Goal: Information Seeking & Learning: Learn about a topic

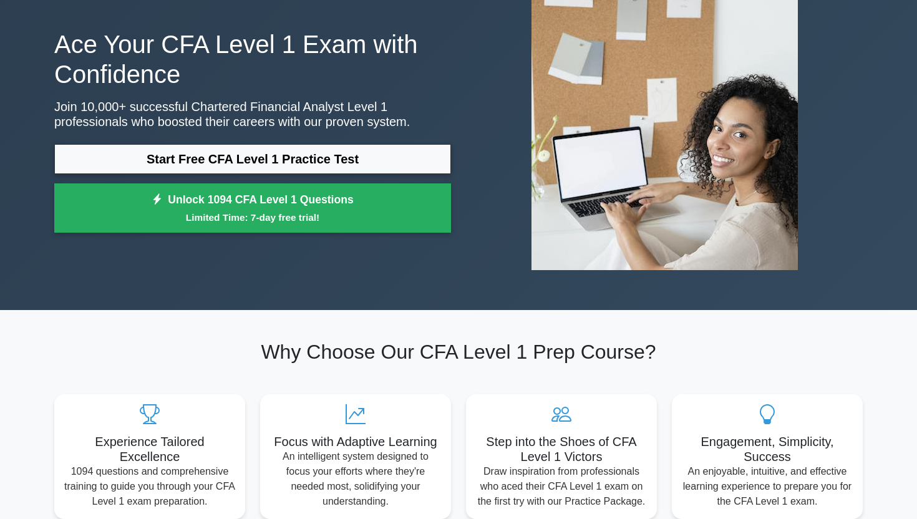
scroll to position [85, 0]
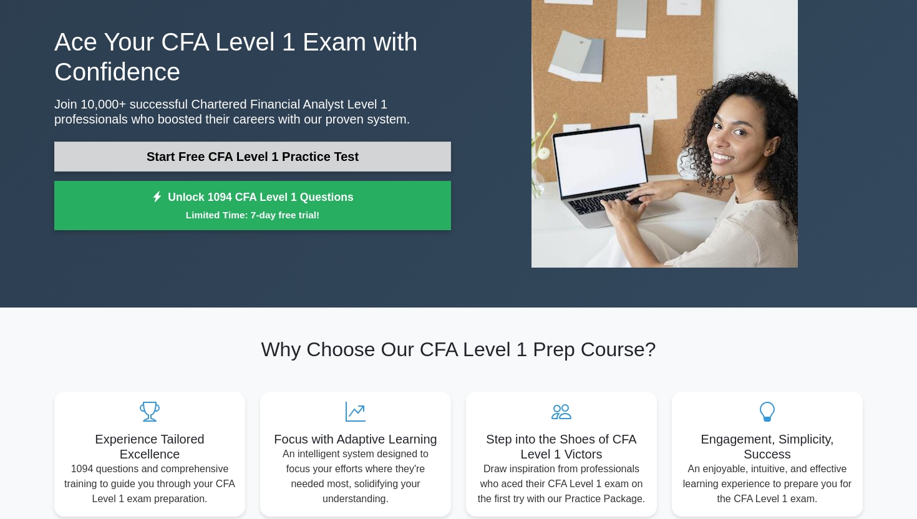
click at [273, 145] on link "Start Free CFA Level 1 Practice Test" at bounding box center [252, 157] width 397 height 30
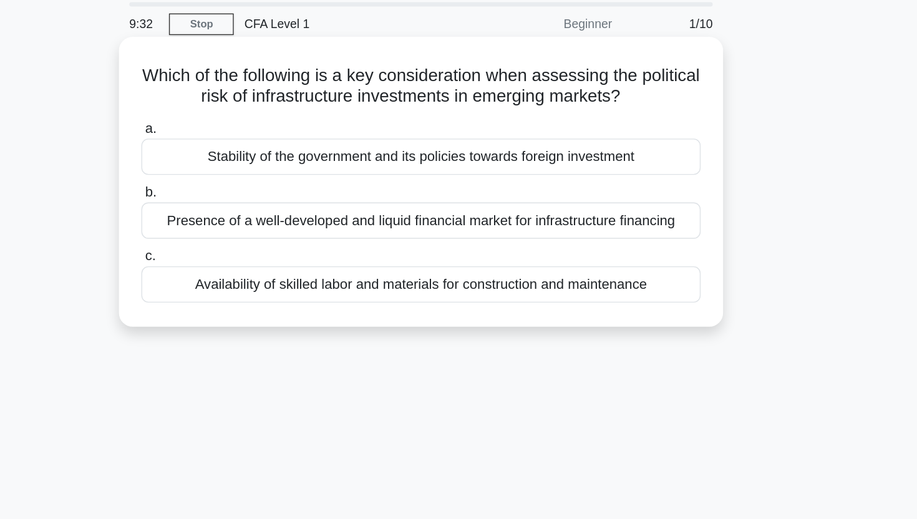
click at [347, 203] on div "Presence of a well-developed and liquid financial market for infrastructure fin…" at bounding box center [458, 203] width 404 height 26
click at [256, 186] on input "b. Presence of a well-developed and liquid financial market for infrastructure …" at bounding box center [256, 182] width 0 height 8
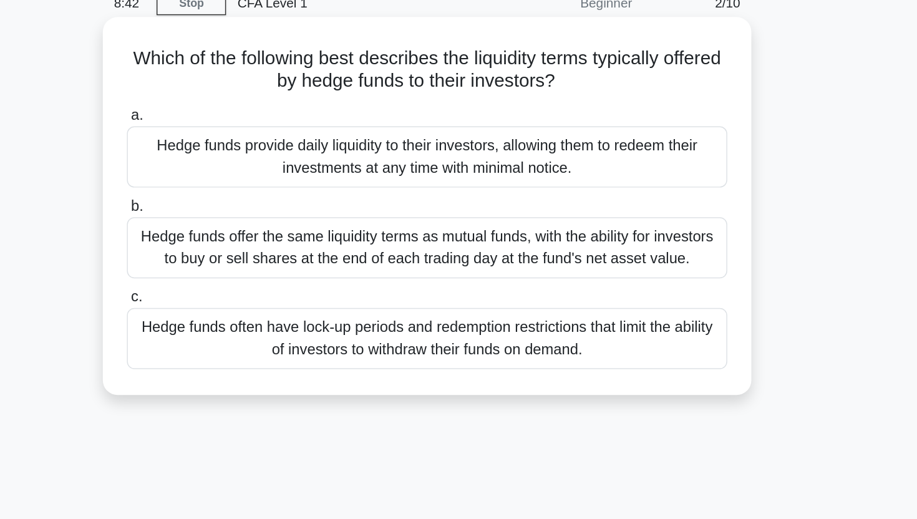
click at [345, 226] on div "Hedge funds offer the same liquidity terms as mutual funds, with the ability fo…" at bounding box center [458, 225] width 404 height 41
click at [256, 201] on input "b. Hedge funds offer the same liquidity terms as mutual funds, with the ability…" at bounding box center [256, 197] width 0 height 8
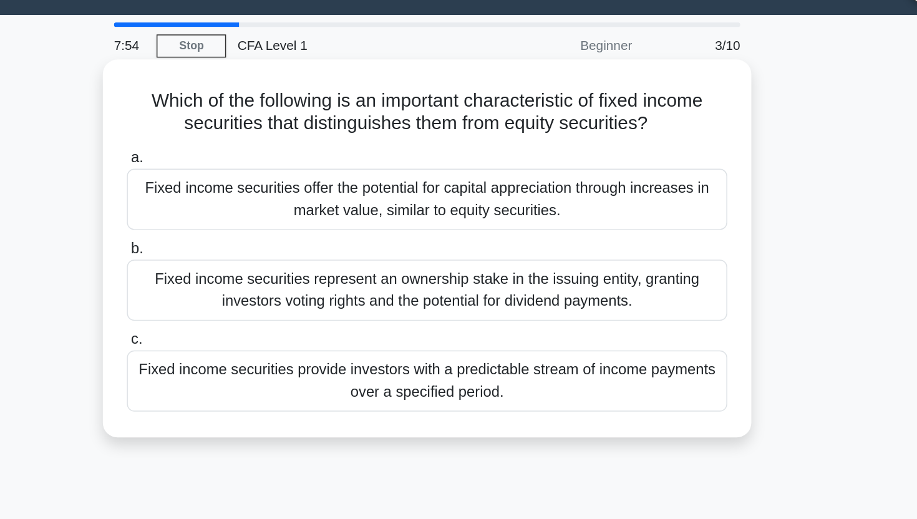
click at [340, 152] on div "Fixed income securities offer the potential for capital appreciation through in…" at bounding box center [458, 163] width 404 height 41
click at [256, 140] on input "a. Fixed income securities offer the potential for capital appreciation through…" at bounding box center [256, 136] width 0 height 8
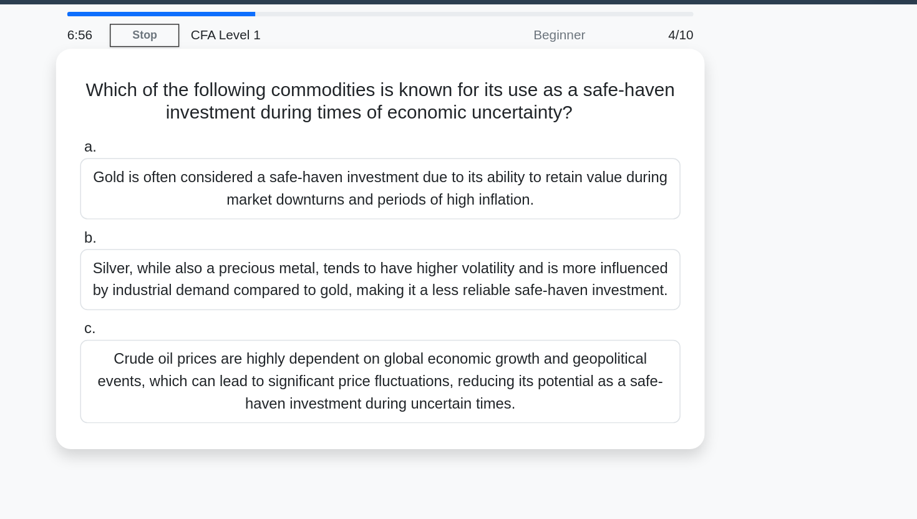
click at [388, 265] on label "c. Crude oil prices are highly dependent on global economic growth and geopolit…" at bounding box center [458, 286] width 404 height 71
click at [256, 263] on input "c. Crude oil prices are highly dependent on global economic growth and geopolit…" at bounding box center [256, 258] width 0 height 8
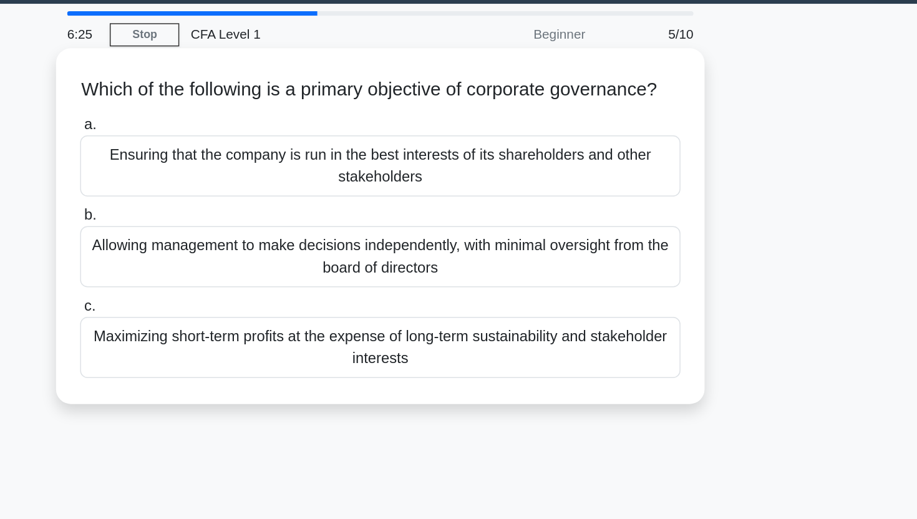
click at [357, 229] on div "Allowing management to make decisions independently, with minimal oversight fro…" at bounding box center [458, 210] width 404 height 41
click at [256, 186] on input "b. Allowing management to make decisions independently, with minimal oversight …" at bounding box center [256, 182] width 0 height 8
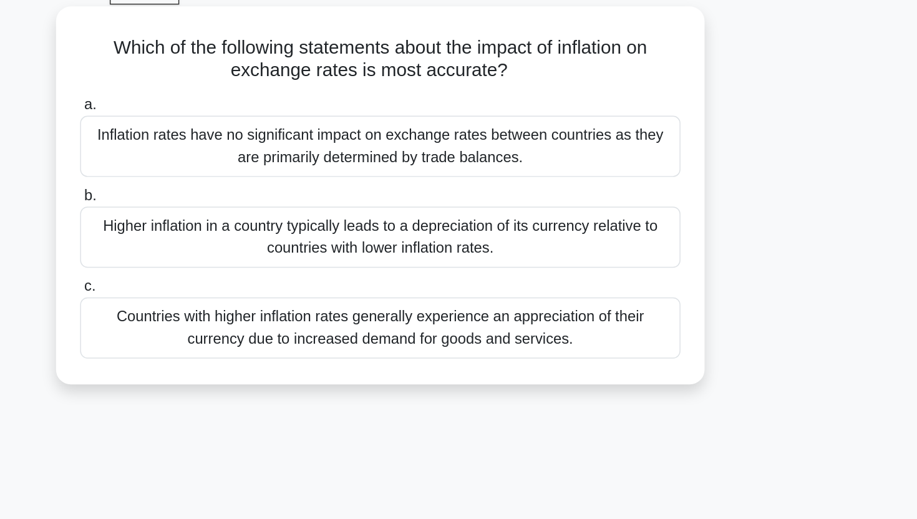
click at [394, 223] on div "Higher inflation in a country typically leads to a depreciation of its currency…" at bounding box center [458, 225] width 404 height 41
click at [256, 201] on input "b. Higher inflation in a country typically leads to a depreciation of its curre…" at bounding box center [256, 197] width 0 height 8
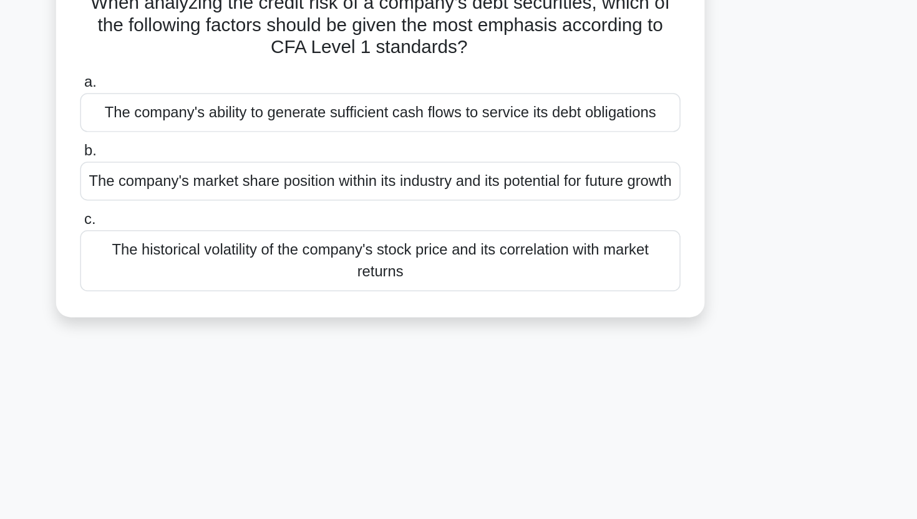
click at [394, 253] on label "c. The historical volatility of the company's stock price and its correlation w…" at bounding box center [458, 264] width 404 height 56
click at [256, 248] on input "c. The historical volatility of the company's stock price and its correlation w…" at bounding box center [256, 244] width 0 height 8
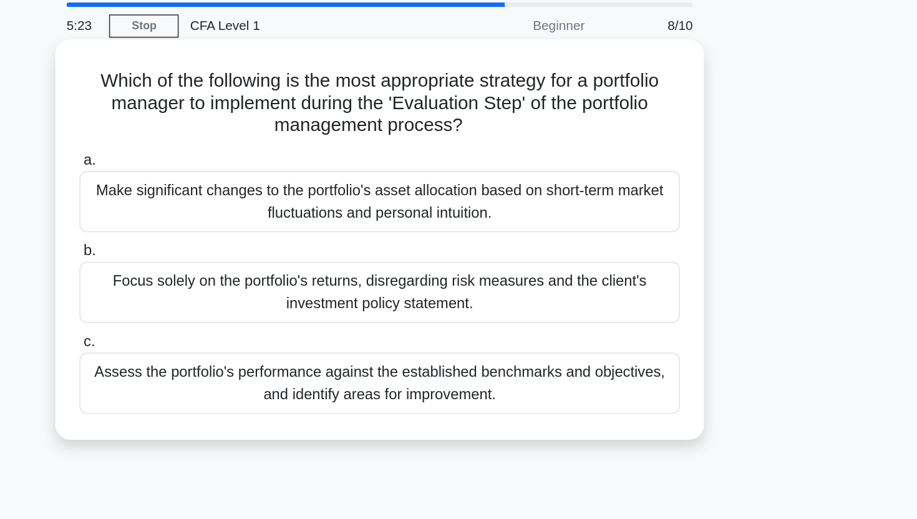
click at [395, 201] on div "a. Make significant changes to the portfolio's asset allocation based on short-…" at bounding box center [458, 232] width 419 height 183
click at [406, 172] on div "Make significant changes to the portfolio's asset allocation based on short-ter…" at bounding box center [458, 178] width 404 height 41
click at [256, 155] on input "a. Make significant changes to the portfolio's asset allocation based on short-…" at bounding box center [256, 151] width 0 height 8
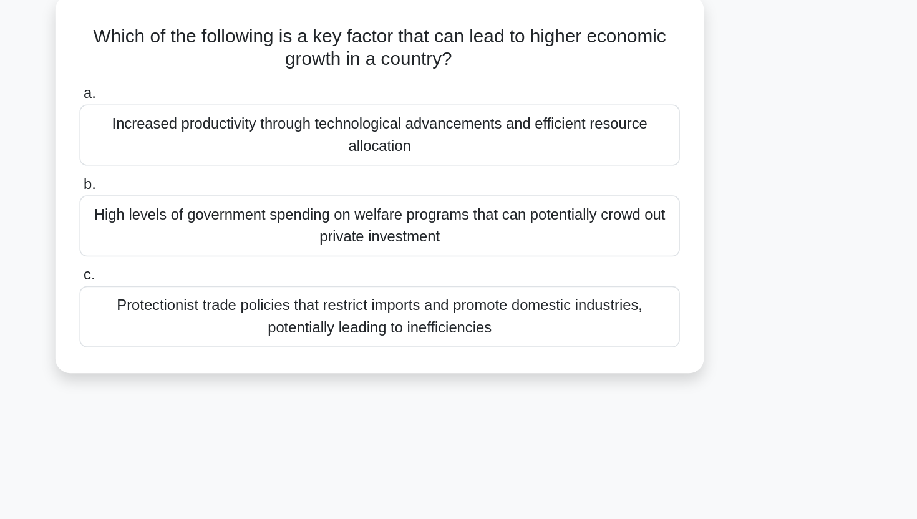
click at [380, 155] on div "Increased productivity through technological advancements and efficient resourc…" at bounding box center [458, 163] width 404 height 41
click at [256, 140] on input "a. Increased productivity through technological advancements and efficient reso…" at bounding box center [256, 136] width 0 height 8
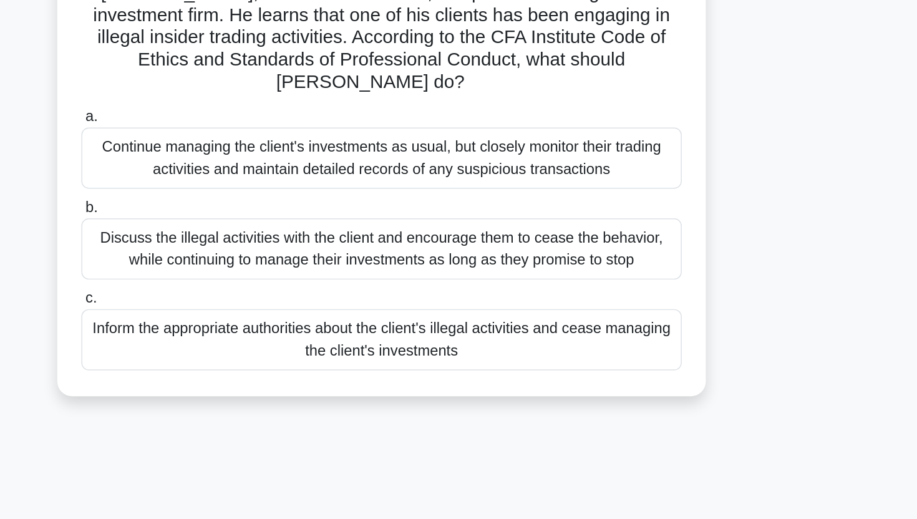
click at [515, 315] on div "Inform the appropriate authorities about the client's illegal activities and ce…" at bounding box center [458, 331] width 404 height 41
click at [256, 308] on input "c. Inform the appropriate authorities about the client's illegal activities and…" at bounding box center [256, 303] width 0 height 8
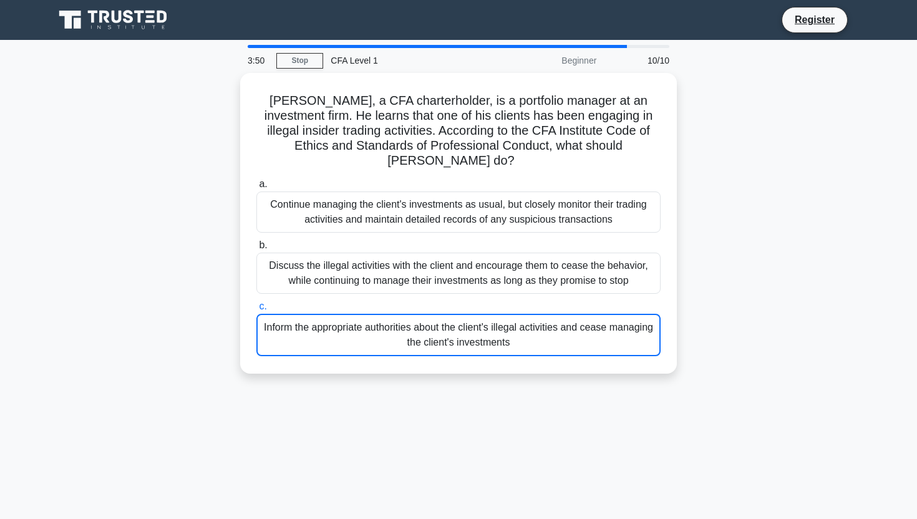
click at [105, 19] on icon at bounding box center [105, 17] width 10 height 12
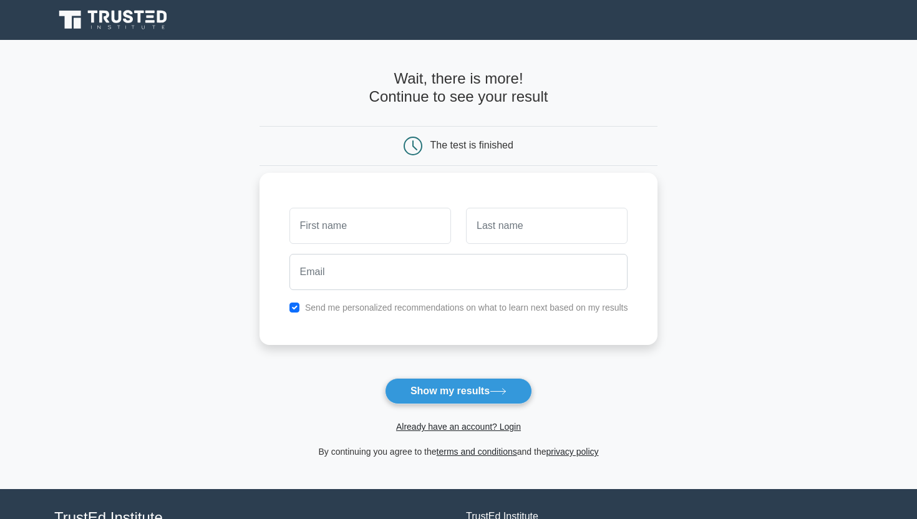
click at [421, 226] on input "text" at bounding box center [370, 226] width 162 height 36
type input "bbb"
click at [487, 226] on input "text" at bounding box center [547, 226] width 162 height 36
type input "aaa"
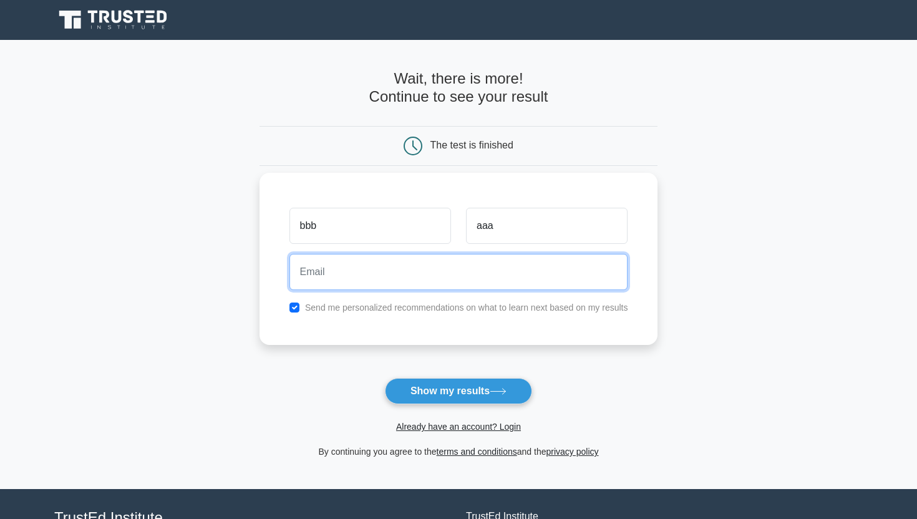
click at [426, 269] on input "email" at bounding box center [458, 272] width 339 height 36
type input "vianng9@gmail.com"
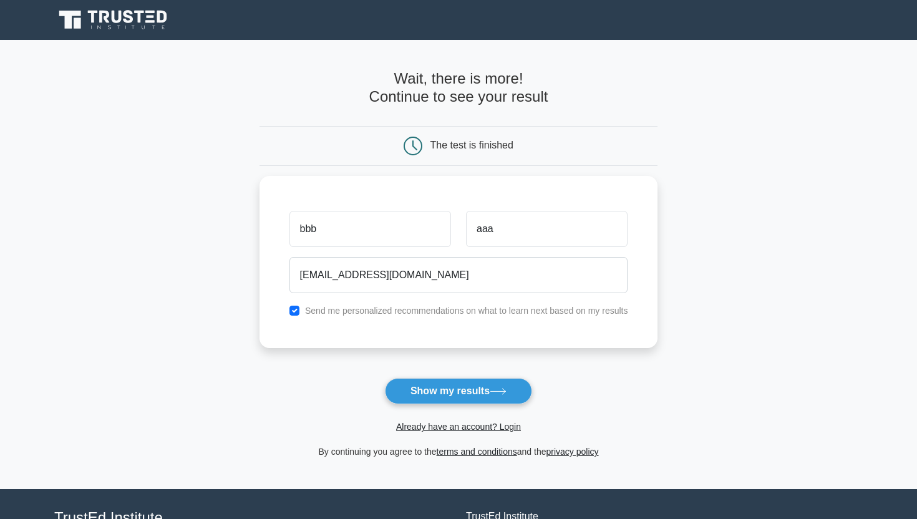
click at [323, 381] on form "Wait, there is more! Continue to see your result The test is finished bbb aaa" at bounding box center [458, 264] width 399 height 389
click at [425, 386] on button "Show my results" at bounding box center [458, 391] width 147 height 26
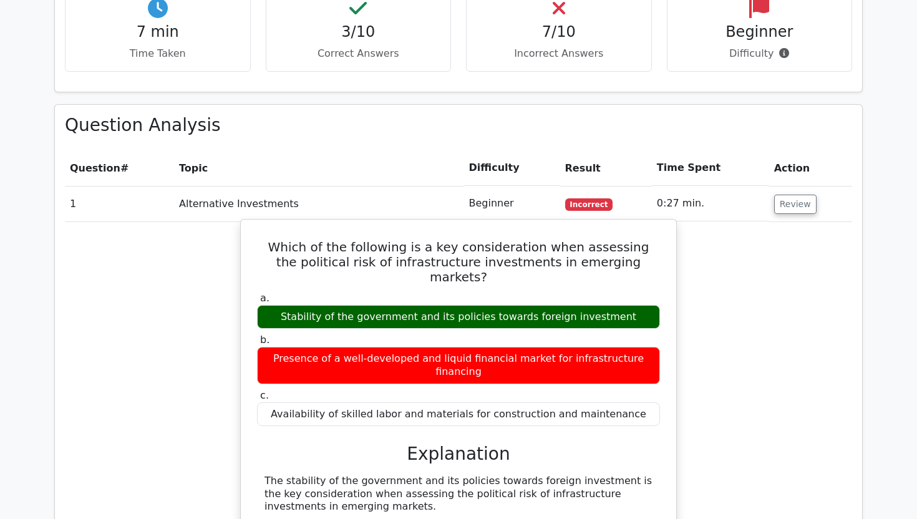
scroll to position [879, 0]
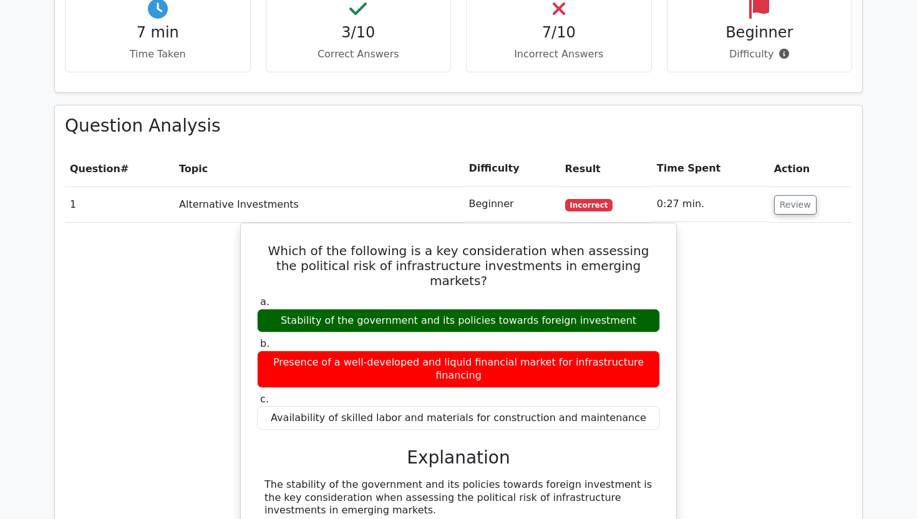
click at [485, 151] on th "Difficulty" at bounding box center [512, 169] width 96 height 36
click at [504, 186] on td "Beginner" at bounding box center [512, 204] width 96 height 36
click at [662, 186] on td "0:27 min." at bounding box center [710, 204] width 117 height 36
click at [662, 151] on th "Time Spent" at bounding box center [710, 169] width 117 height 36
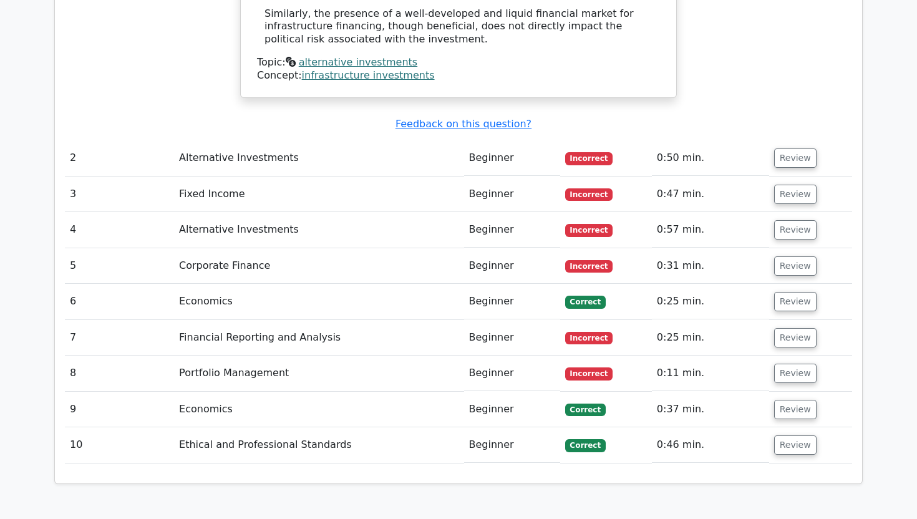
scroll to position [1626, 0]
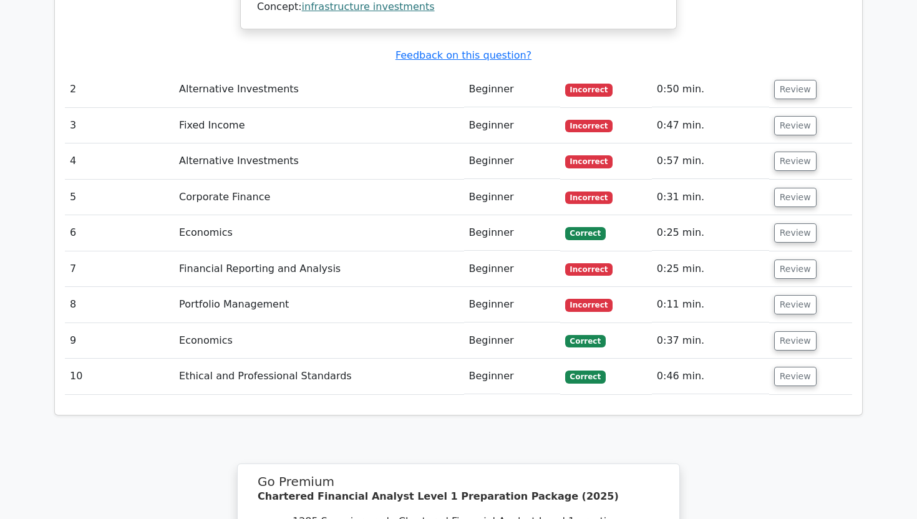
click at [591, 180] on td "Incorrect" at bounding box center [606, 198] width 92 height 36
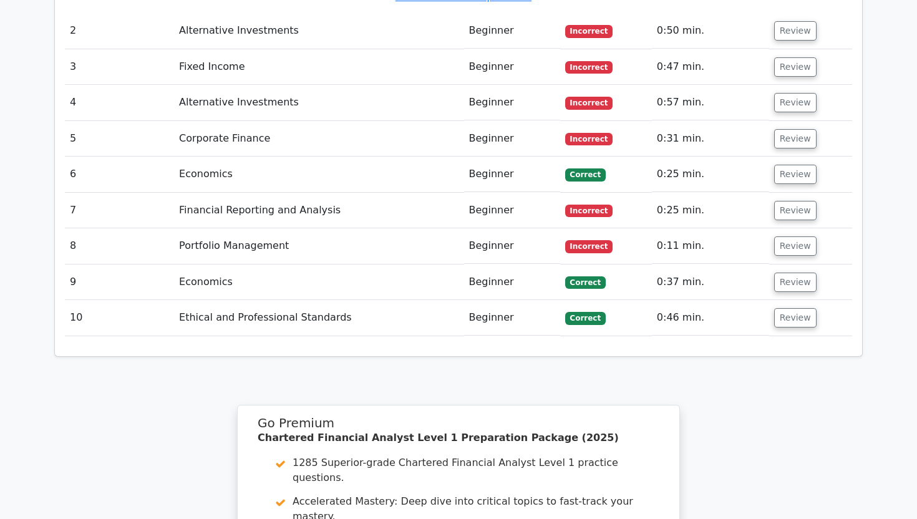
scroll to position [1685, 0]
click at [788, 236] on button "Review" at bounding box center [795, 245] width 42 height 19
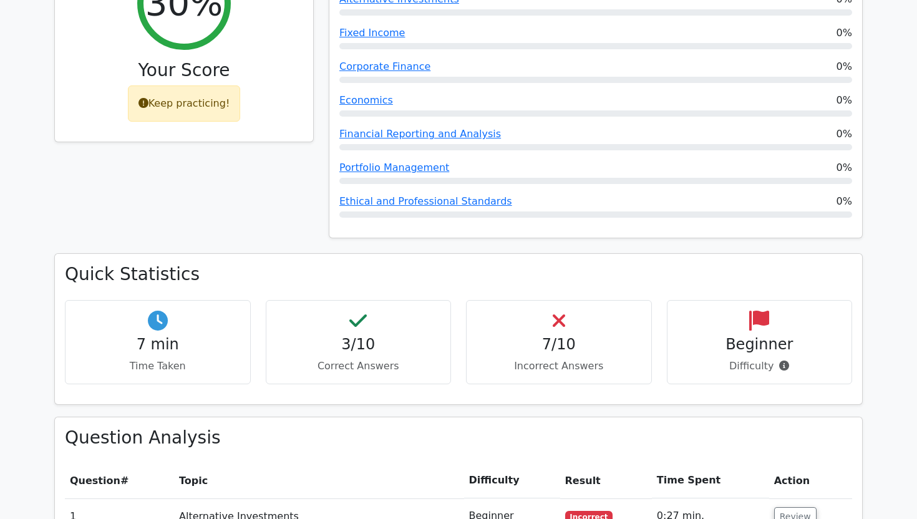
scroll to position [0, 0]
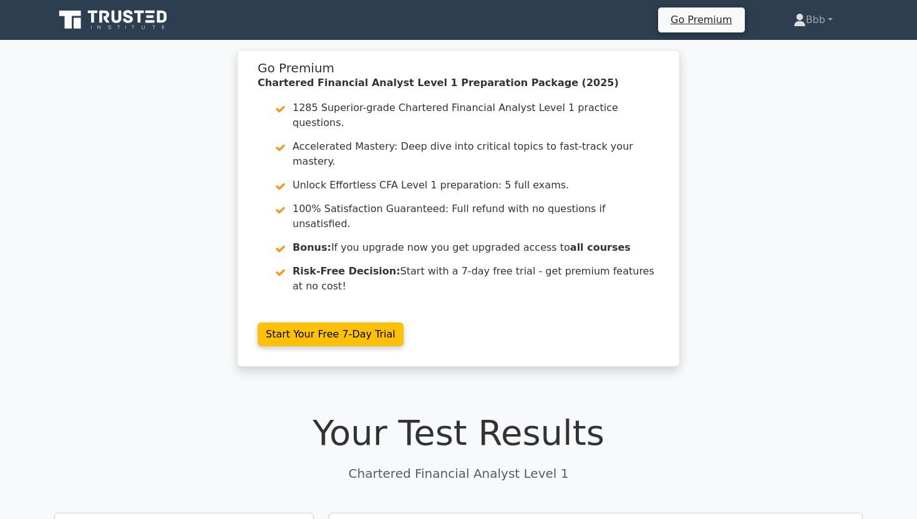
click at [105, 26] on icon at bounding box center [114, 20] width 120 height 24
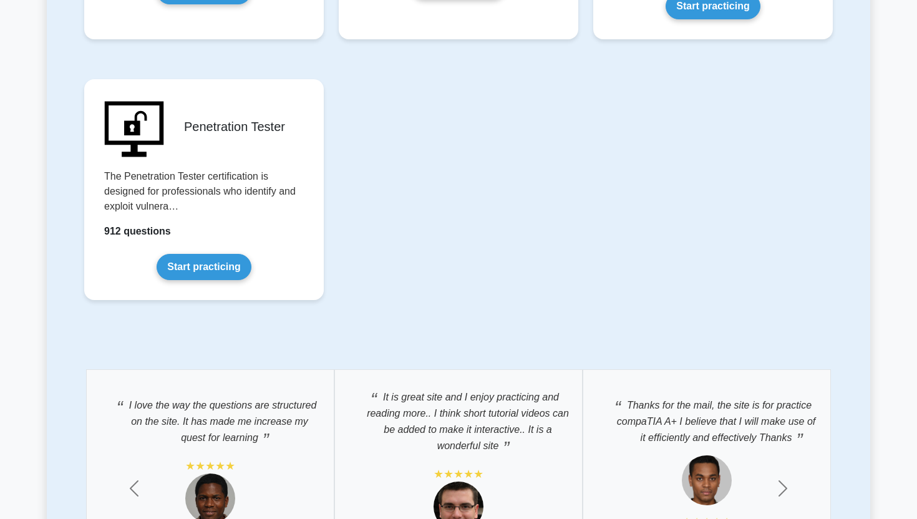
scroll to position [3097, 0]
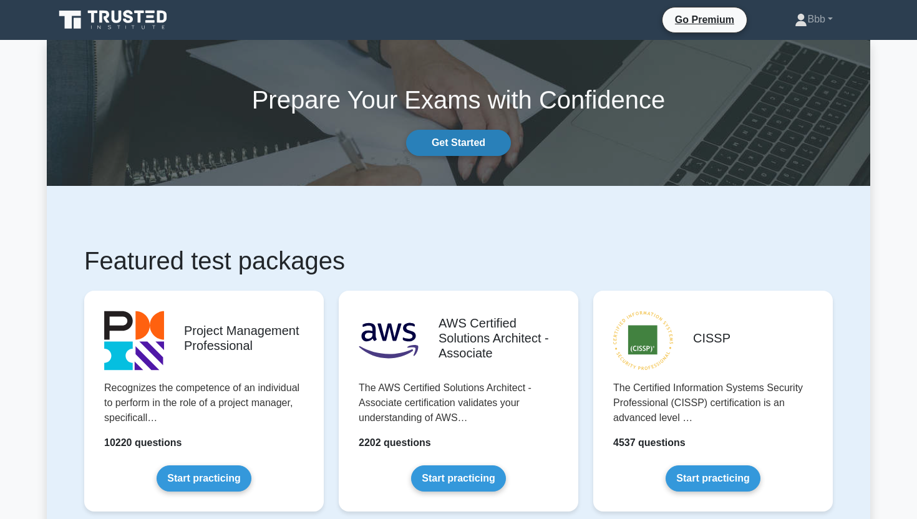
click at [449, 146] on link "Get Started" at bounding box center [458, 143] width 105 height 26
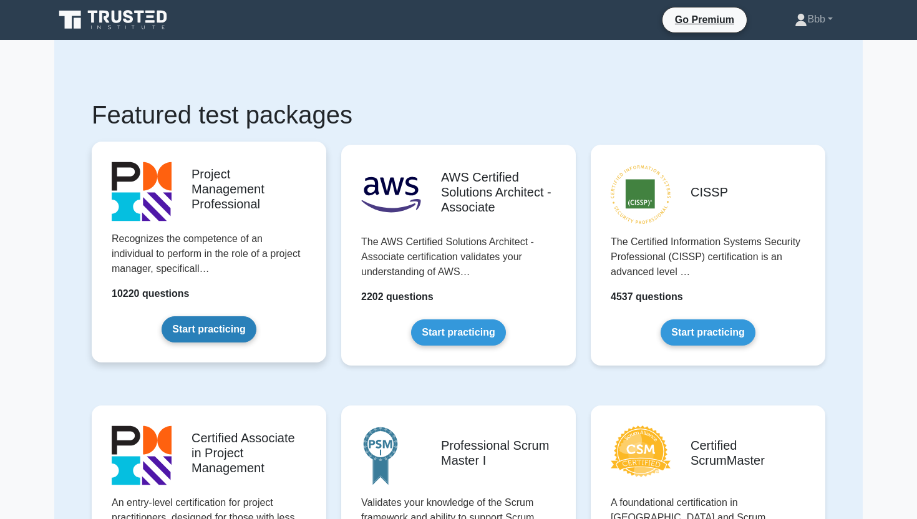
click at [190, 316] on link "Start practicing" at bounding box center [209, 329] width 94 height 26
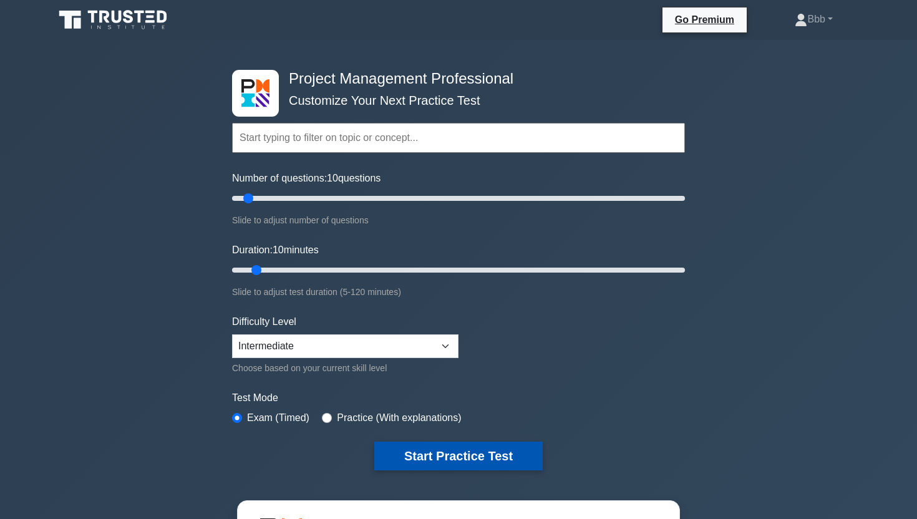
click at [437, 453] on button "Start Practice Test" at bounding box center [458, 456] width 168 height 29
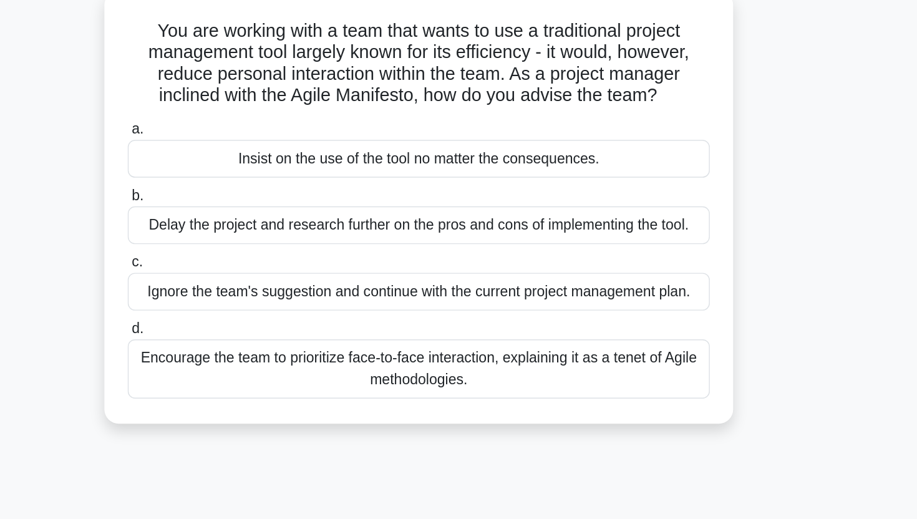
click at [415, 324] on div "Encourage the team to prioritize face-to-face interaction, explaining it as a t…" at bounding box center [458, 332] width 404 height 41
click at [256, 309] on input "d. Encourage the team to prioritize face-to-face interaction, explaining it as …" at bounding box center [256, 305] width 0 height 8
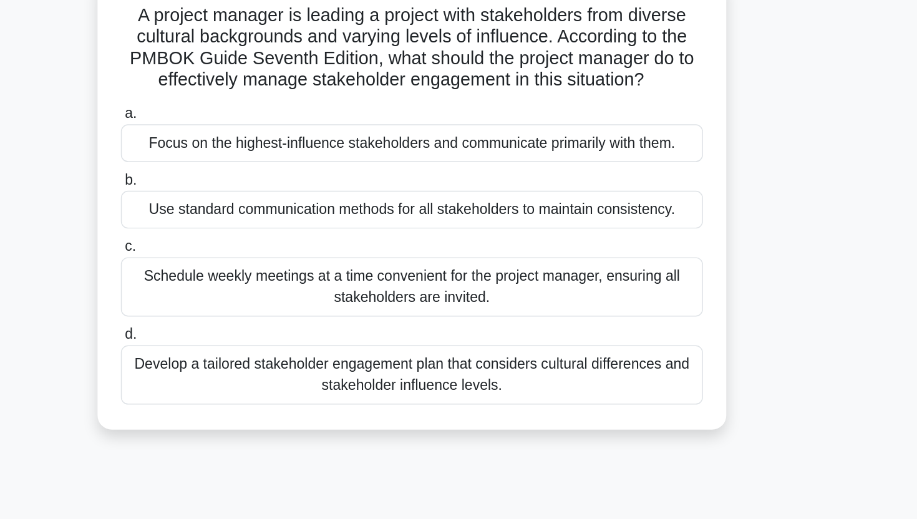
click at [375, 276] on div "Schedule weekly meetings at a time convenient for the project manager, ensuring…" at bounding box center [458, 286] width 404 height 41
click at [256, 263] on input "c. Schedule weekly meetings at a time convenient for the project manager, ensur…" at bounding box center [256, 258] width 0 height 8
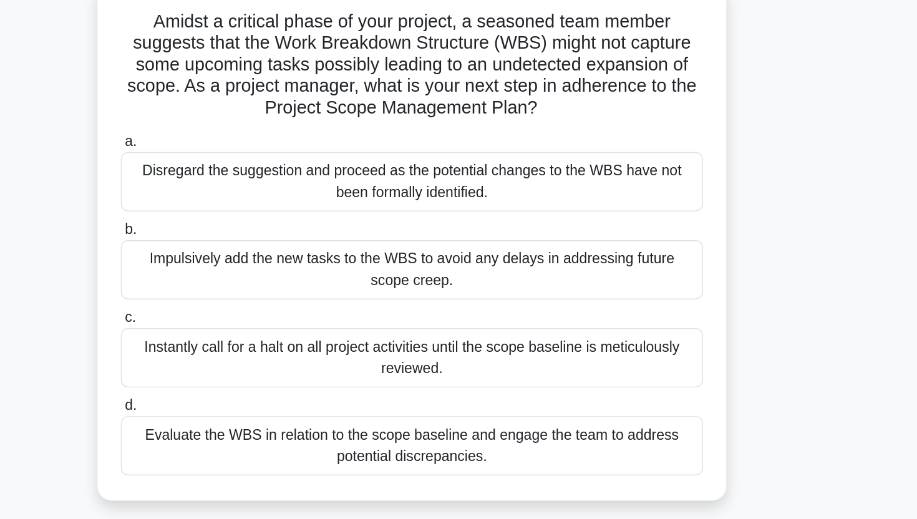
click at [346, 268] on div "Impulsively add the new tasks to the WBS to avoid any delays in addressing futu…" at bounding box center [458, 269] width 404 height 41
click at [256, 246] on input "b. Impulsively add the new tasks to the WBS to avoid any delays in addressing f…" at bounding box center [256, 242] width 0 height 8
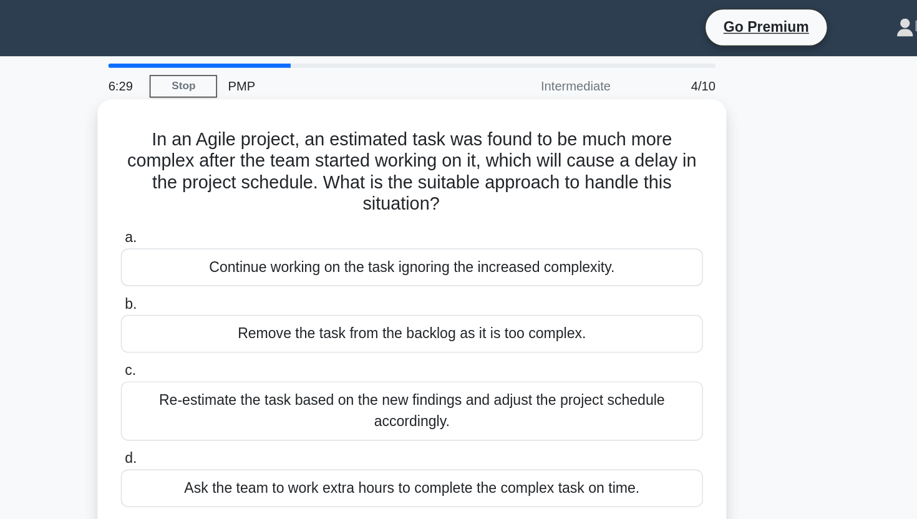
drag, startPoint x: 421, startPoint y: 220, endPoint x: 406, endPoint y: 220, distance: 15.0
click at [406, 220] on div "Remove the task from the backlog as it is too complex." at bounding box center [458, 233] width 404 height 26
click at [256, 216] on input "b. Remove the task from the backlog as it is too complex." at bounding box center [256, 212] width 0 height 8
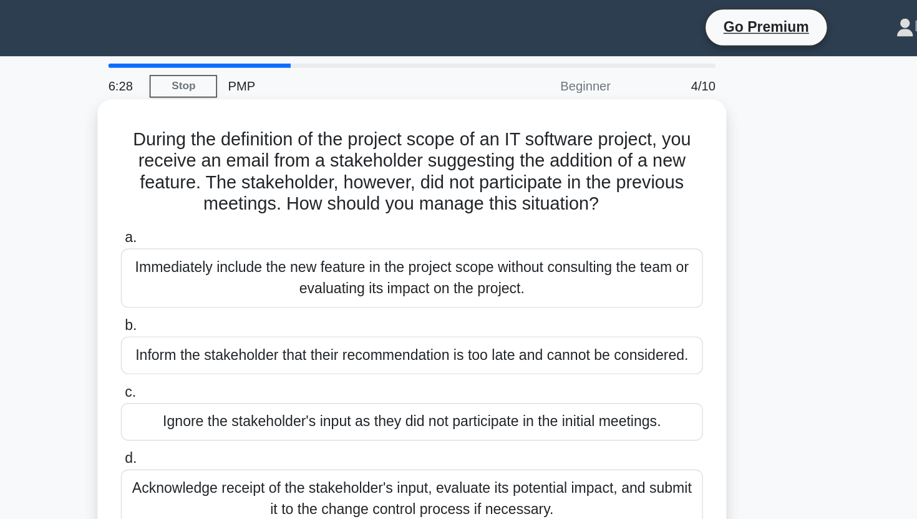
drag, startPoint x: 406, startPoint y: 220, endPoint x: 333, endPoint y: 183, distance: 81.7
click at [333, 183] on div "Immediately include the new feature in the project scope without consulting the…" at bounding box center [458, 193] width 404 height 41
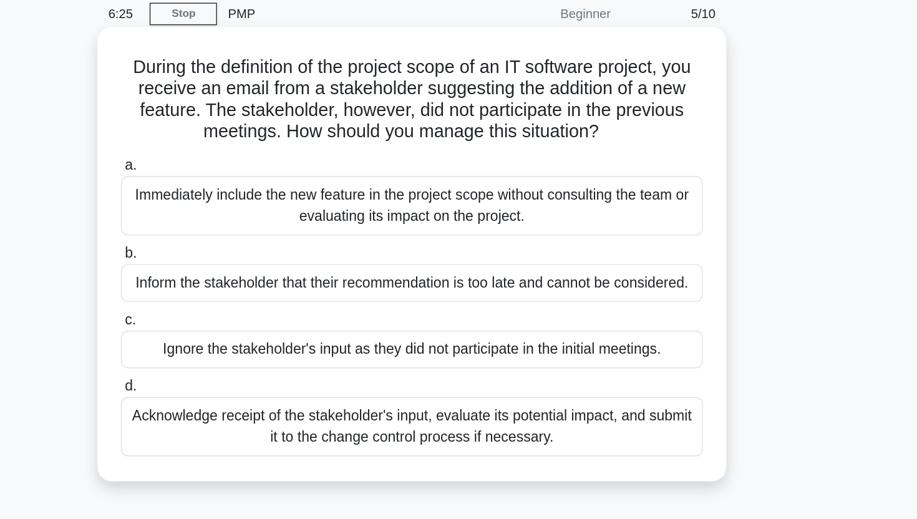
click at [358, 165] on label "a. Immediately include the new feature in the project scope without consulting …" at bounding box center [458, 186] width 404 height 56
click at [256, 165] on input "a. Immediately include the new feature in the project scope without consulting …" at bounding box center [256, 166] width 0 height 8
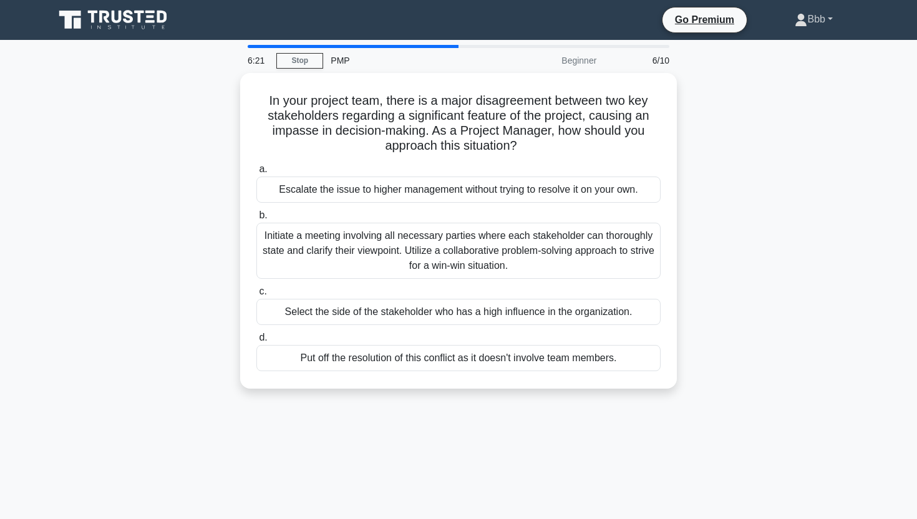
click at [799, 24] on link "Bbb" at bounding box center [814, 19] width 98 height 25
click at [775, 47] on link "Profile" at bounding box center [814, 49] width 99 height 20
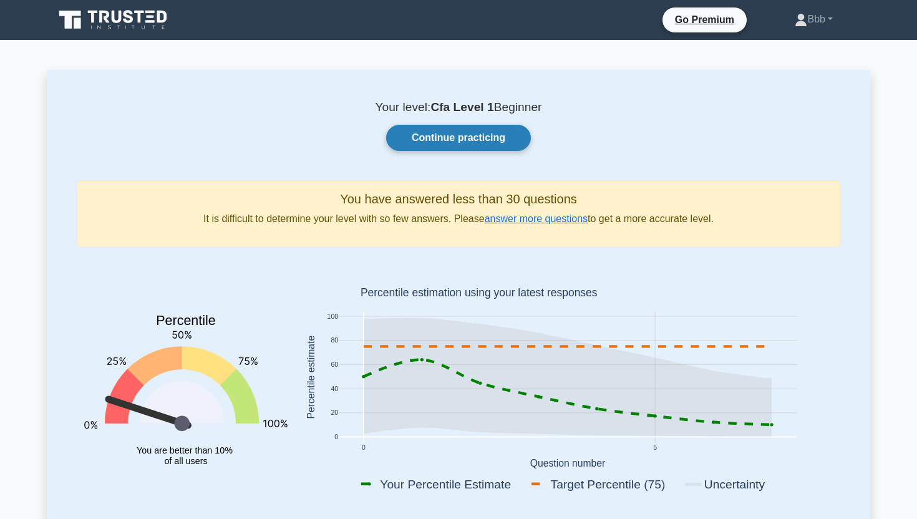
click at [458, 143] on link "Continue practicing" at bounding box center [458, 138] width 145 height 26
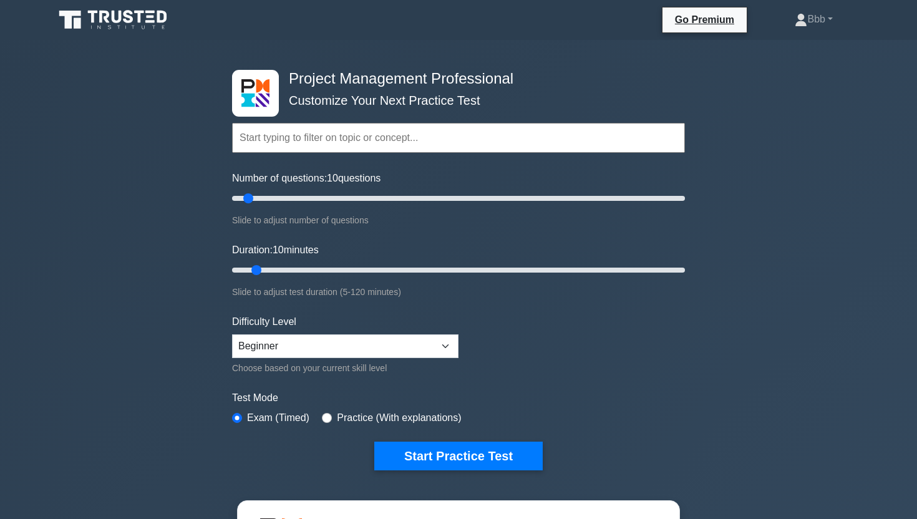
click at [304, 133] on input "text" at bounding box center [458, 138] width 453 height 30
drag, startPoint x: 251, startPoint y: 197, endPoint x: 438, endPoint y: 208, distance: 187.5
click at [438, 206] on input "Number of questions: 95 questions" at bounding box center [458, 198] width 453 height 15
drag, startPoint x: 436, startPoint y: 196, endPoint x: 689, endPoint y: 200, distance: 253.3
type input "200"
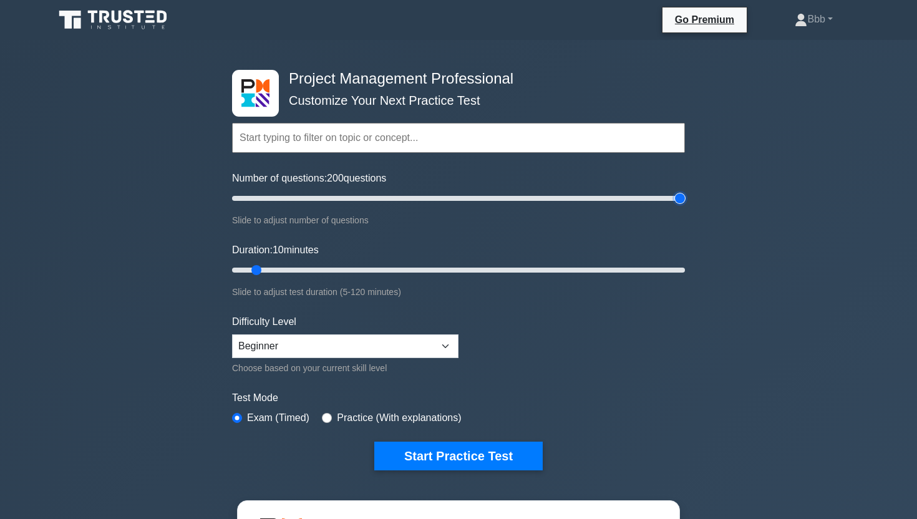
click at [685, 200] on input "Number of questions: 200 questions" at bounding box center [458, 198] width 453 height 15
drag, startPoint x: 254, startPoint y: 272, endPoint x: 742, endPoint y: 283, distance: 487.3
type input "120"
click at [685, 278] on input "Duration: 120 minutes" at bounding box center [458, 270] width 453 height 15
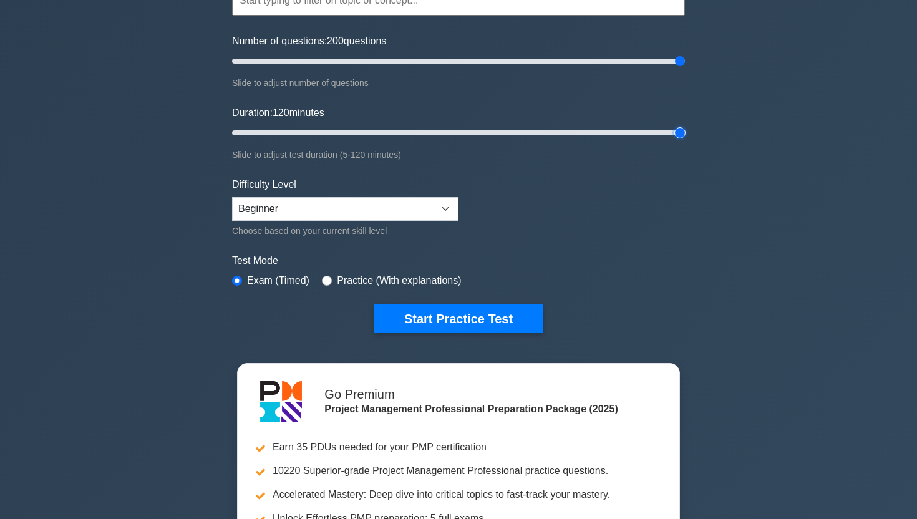
scroll to position [142, 0]
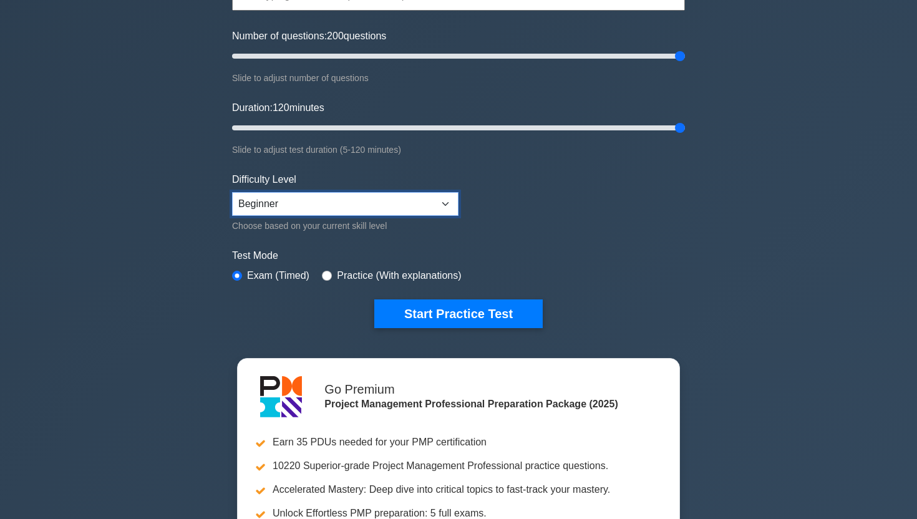
click at [291, 204] on select "Beginner Intermediate Expert" at bounding box center [345, 204] width 226 height 24
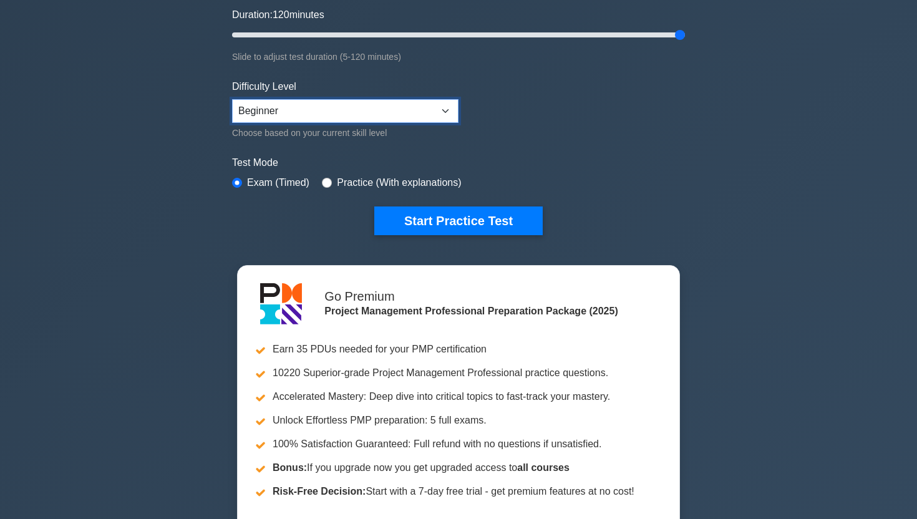
scroll to position [242, 0]
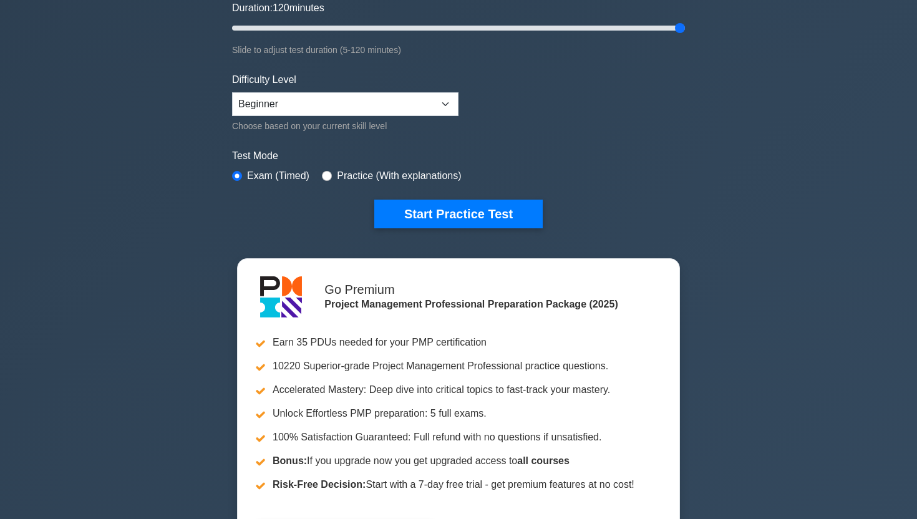
click at [346, 180] on label "Practice (With explanations)" at bounding box center [399, 175] width 124 height 15
click at [335, 172] on div "Practice (With explanations)" at bounding box center [391, 175] width 139 height 15
click at [314, 174] on div "Test Mode Exam (Timed) Practice (With explanations)" at bounding box center [458, 166] width 453 height 36
click at [323, 174] on input "radio" at bounding box center [327, 176] width 10 height 10
radio input "true"
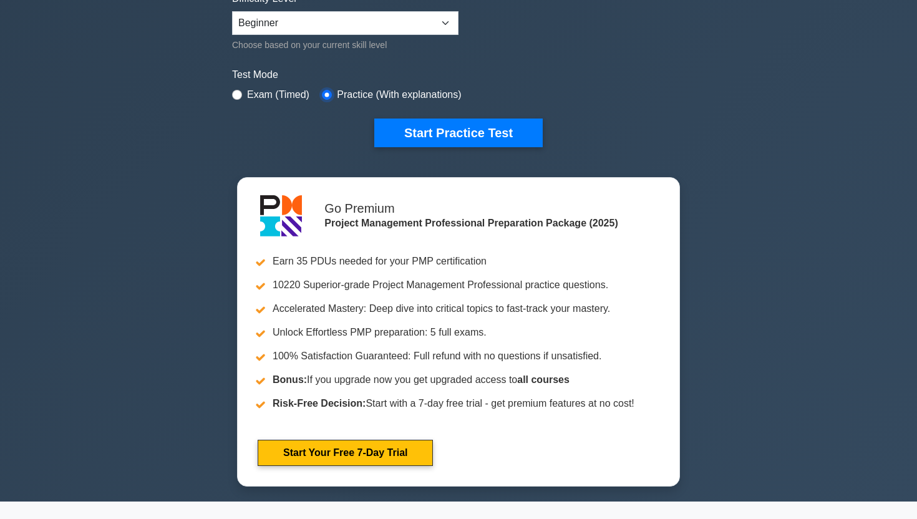
scroll to position [82, 0]
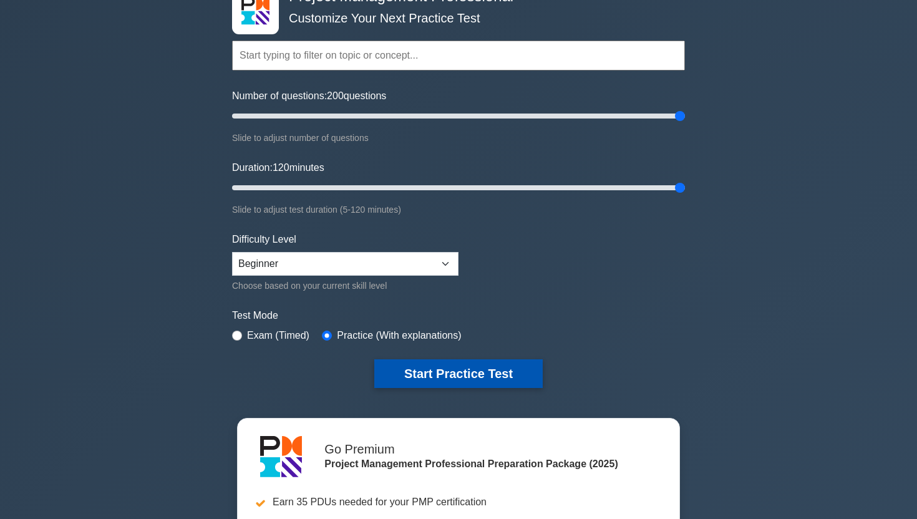
click at [485, 374] on button "Start Practice Test" at bounding box center [458, 373] width 168 height 29
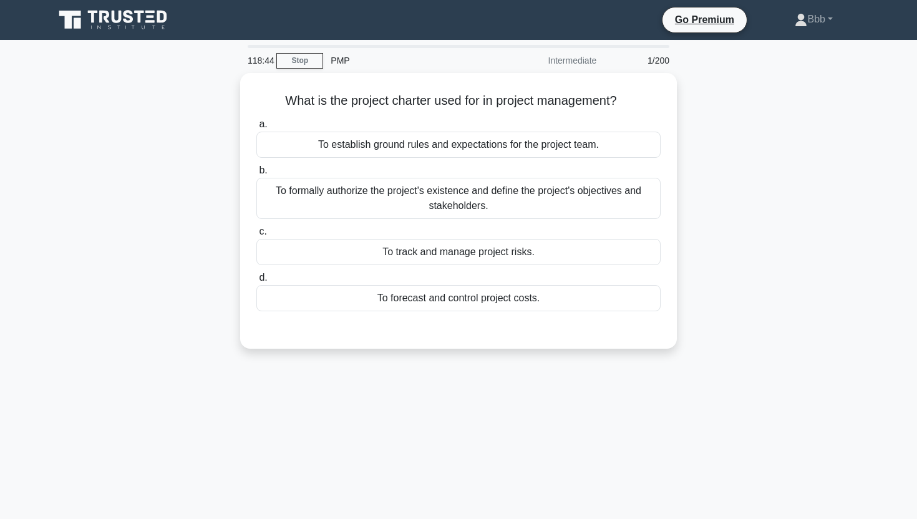
click at [724, 170] on div "What is the project charter used for in project management? .spinner_0XTQ{trans…" at bounding box center [458, 218] width 823 height 291
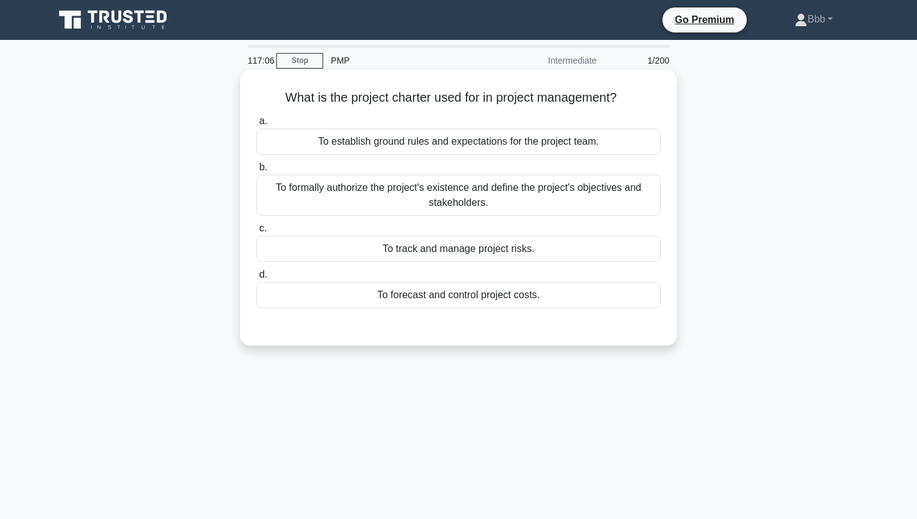
click at [435, 138] on div "To establish ground rules and expectations for the project team." at bounding box center [458, 141] width 404 height 26
click at [256, 125] on input "a. To establish ground rules and expectations for the project team." at bounding box center [256, 121] width 0 height 8
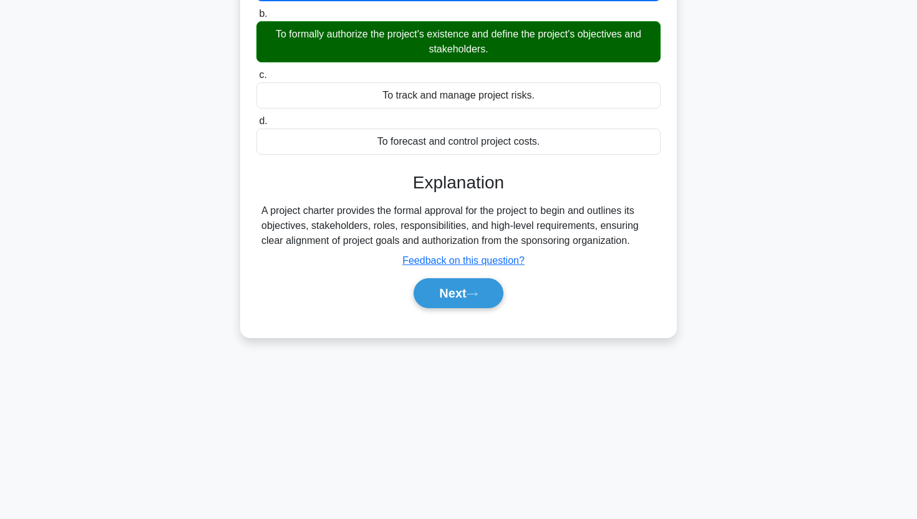
scroll to position [145, 0]
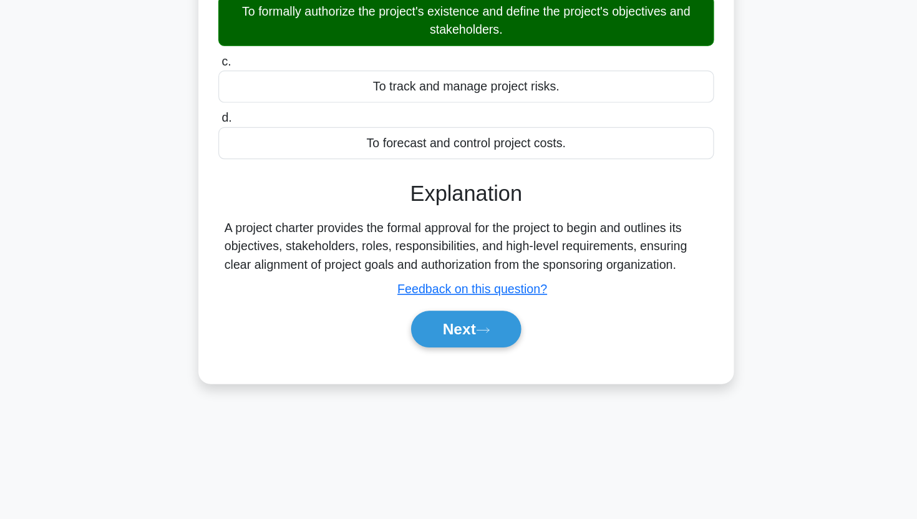
click at [717, 125] on div "What is the project charter used for in project management? .spinner_0XTQ{trans…" at bounding box center [458, 146] width 823 height 437
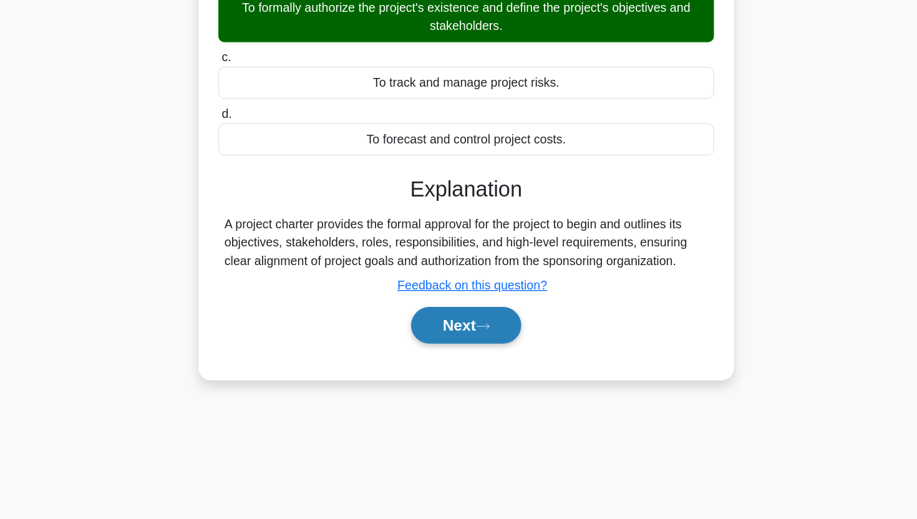
click at [455, 306] on button "Next" at bounding box center [458, 303] width 89 height 30
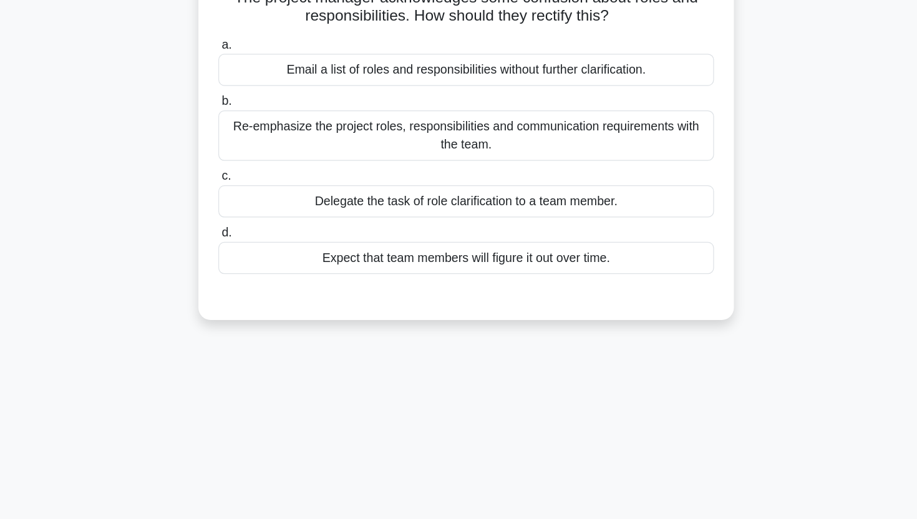
scroll to position [64, 0]
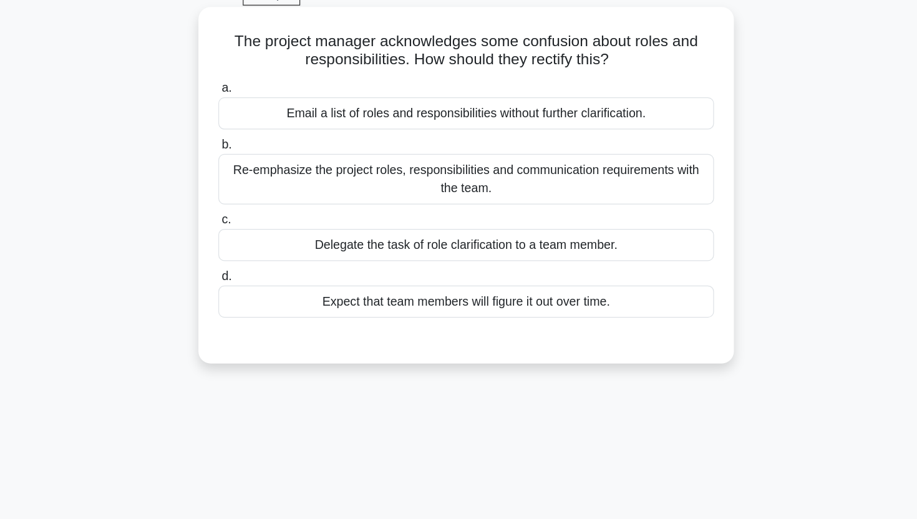
click at [450, 142] on div "Re-emphasize the project roles, responsibilities and communication requirements…" at bounding box center [458, 145] width 404 height 41
click at [256, 122] on input "b. Re-emphasize the project roles, responsibilities and communication requireme…" at bounding box center [256, 118] width 0 height 8
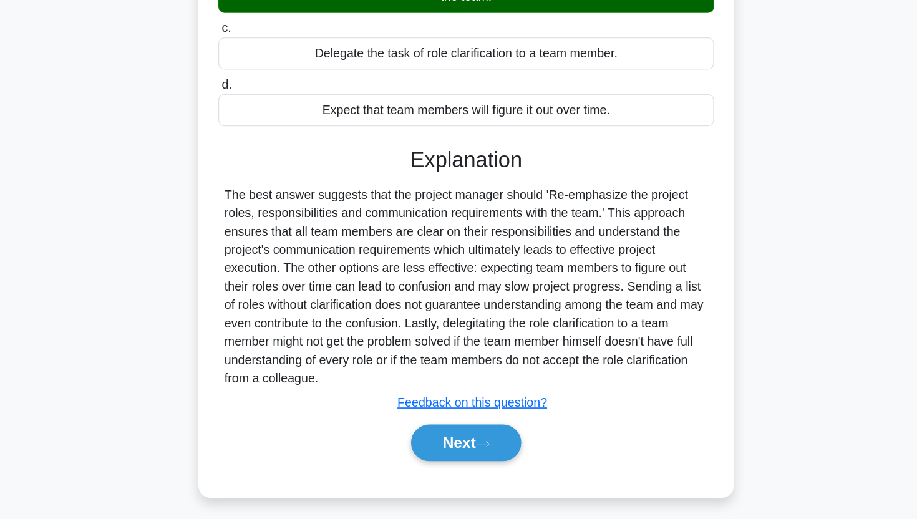
scroll to position [155, 0]
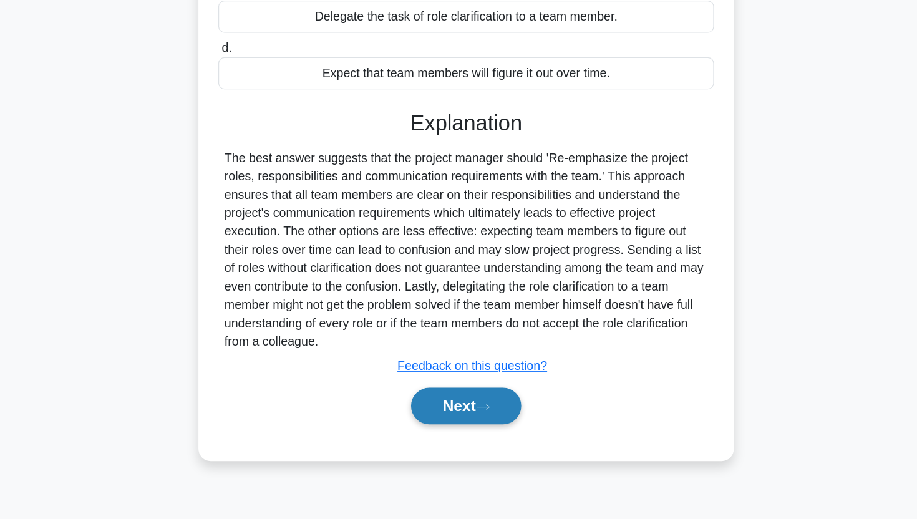
click at [457, 424] on button "Next" at bounding box center [458, 427] width 89 height 30
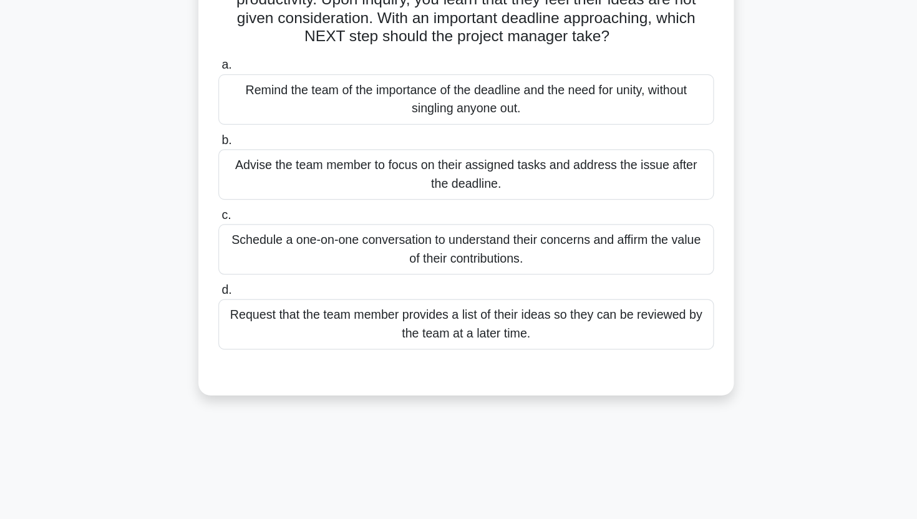
scroll to position [81, 0]
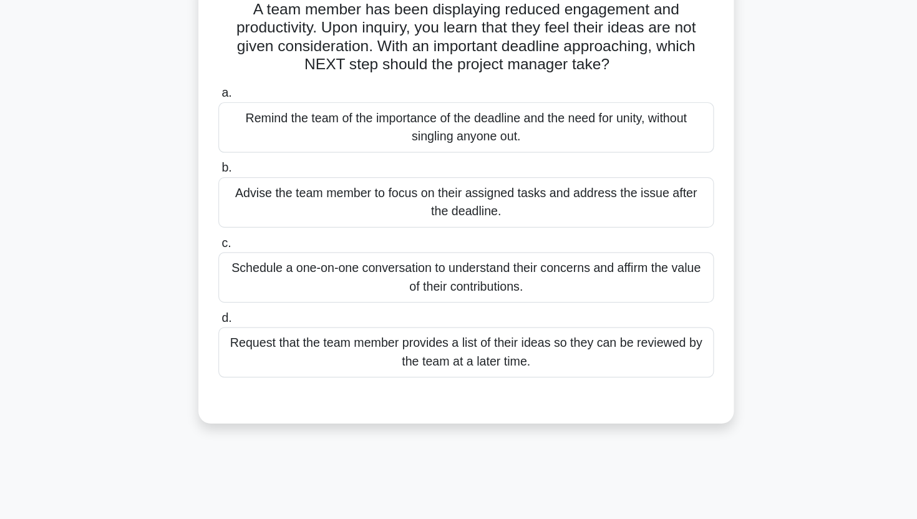
click at [430, 172] on div "Advise the team member to focus on their assigned tasks and address the issue a…" at bounding box center [458, 173] width 404 height 41
click at [256, 150] on input "b. Advise the team member to focus on their assigned tasks and address the issu…" at bounding box center [256, 146] width 0 height 8
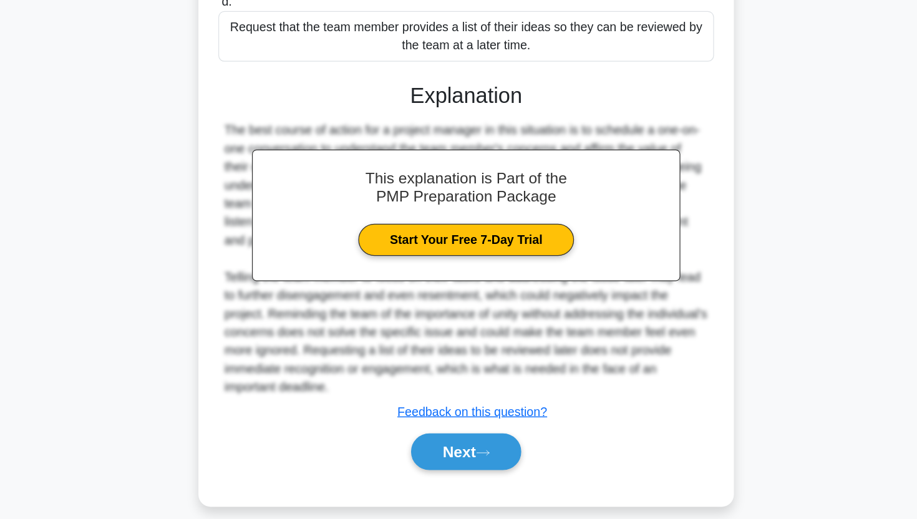
scroll to position [266, 0]
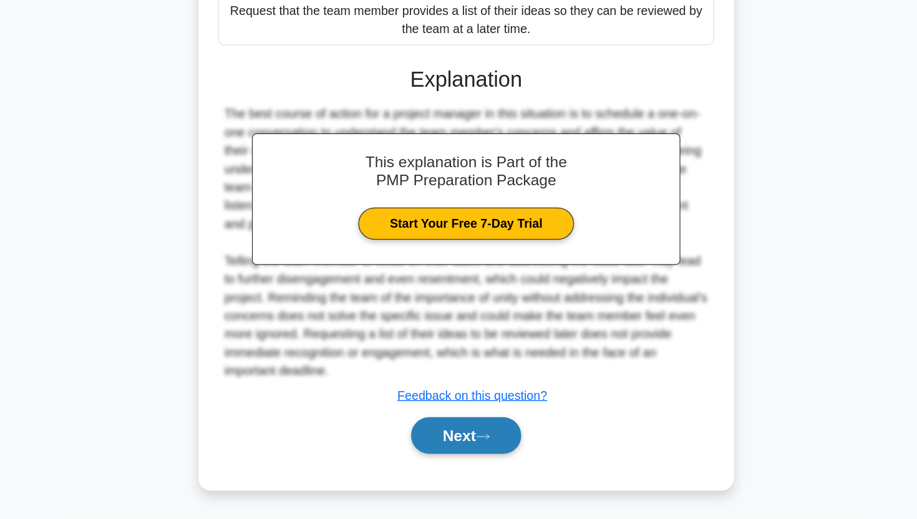
click at [442, 453] on button "Next" at bounding box center [458, 451] width 89 height 30
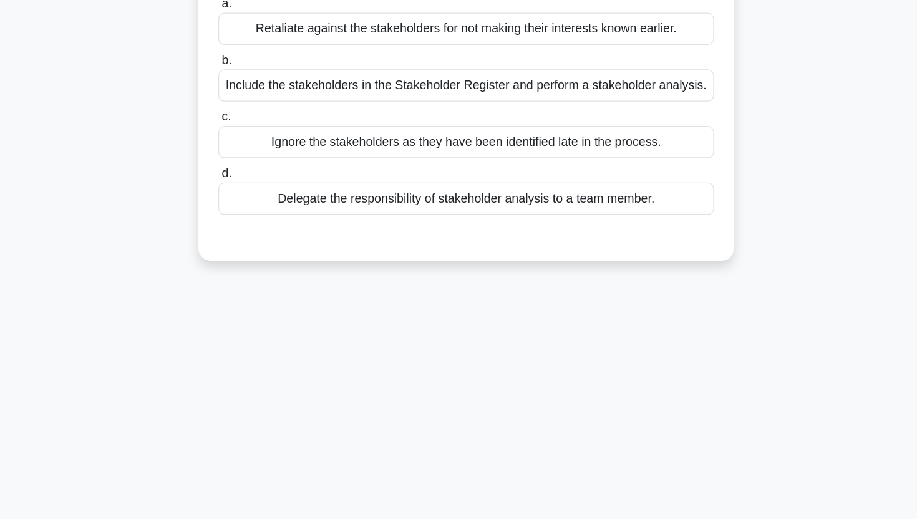
scroll to position [25, 0]
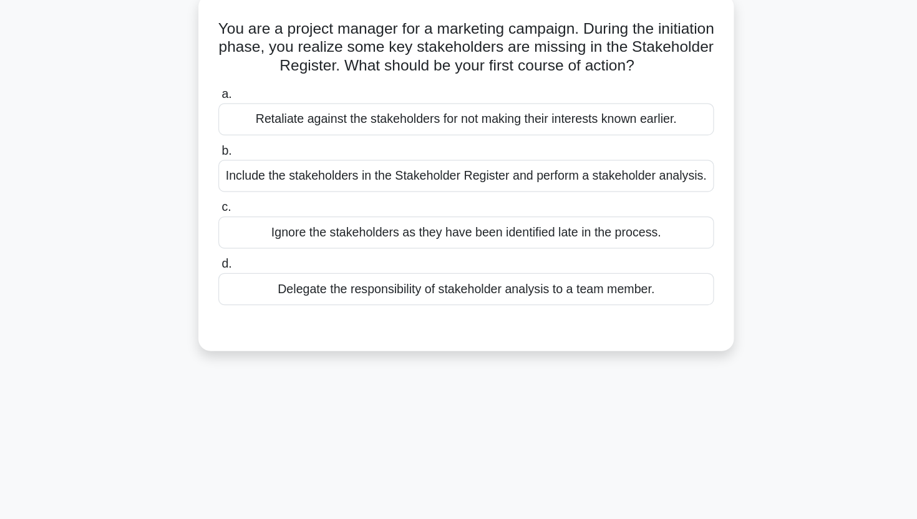
click at [398, 193] on div "Include the stakeholders in the Stakeholder Register and perform a stakeholder …" at bounding box center [458, 193] width 404 height 26
click at [256, 177] on input "b. Include the stakeholders in the Stakeholder Register and perform a stakehold…" at bounding box center [256, 172] width 0 height 8
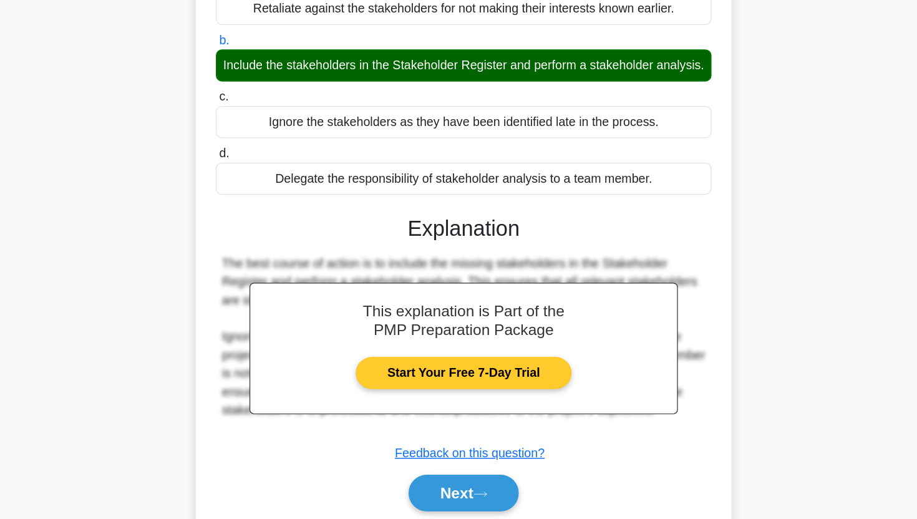
scroll to position [155, 0]
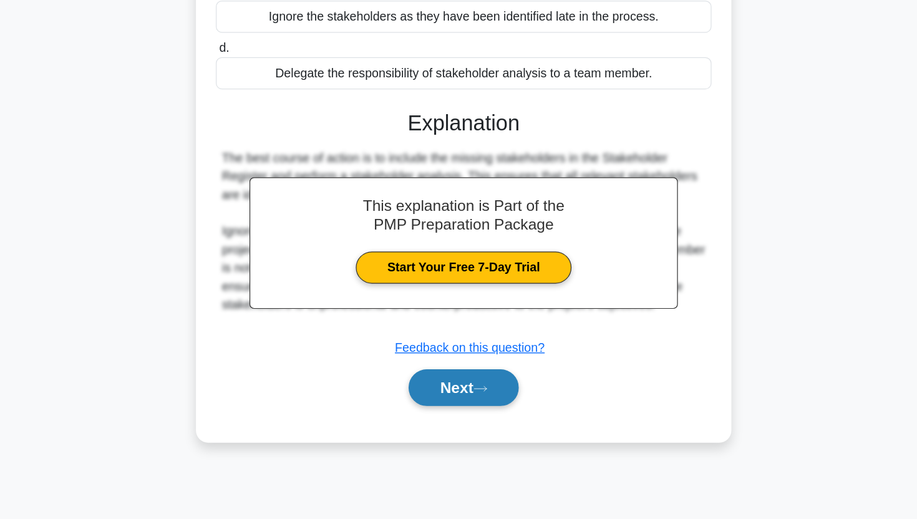
click at [443, 419] on button "Next" at bounding box center [458, 412] width 89 height 30
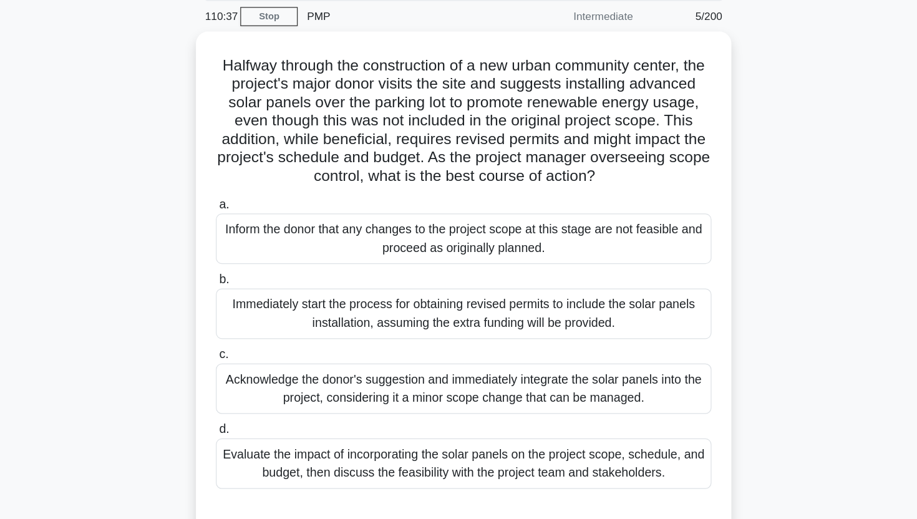
scroll to position [39, 0]
